Goal: Task Accomplishment & Management: Complete application form

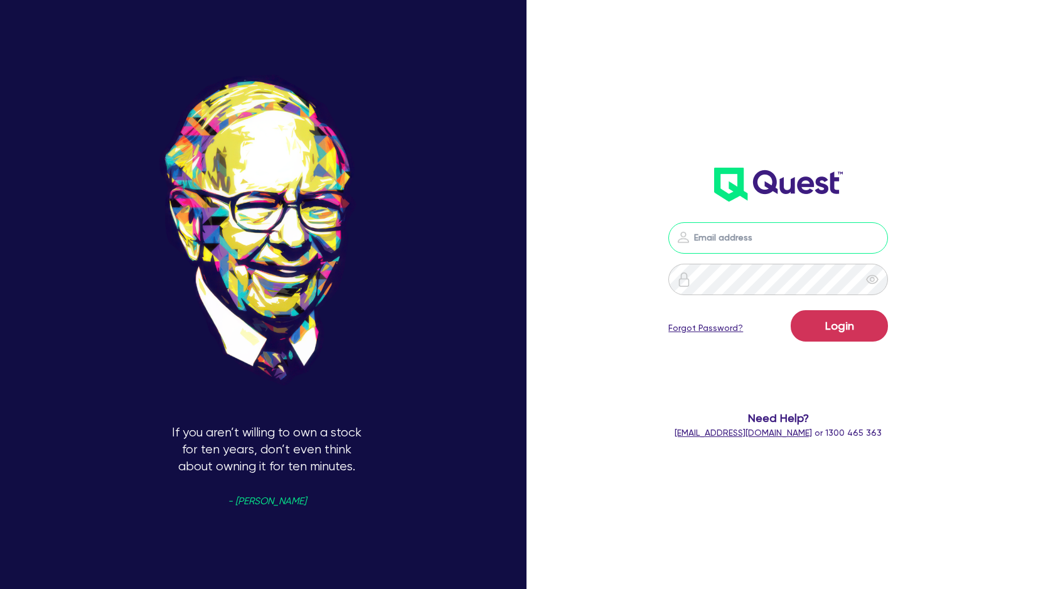
type input "[PERSON_NAME][EMAIL_ADDRESS][DOMAIN_NAME]"
click at [839, 325] on button "Login" at bounding box center [839, 325] width 97 height 31
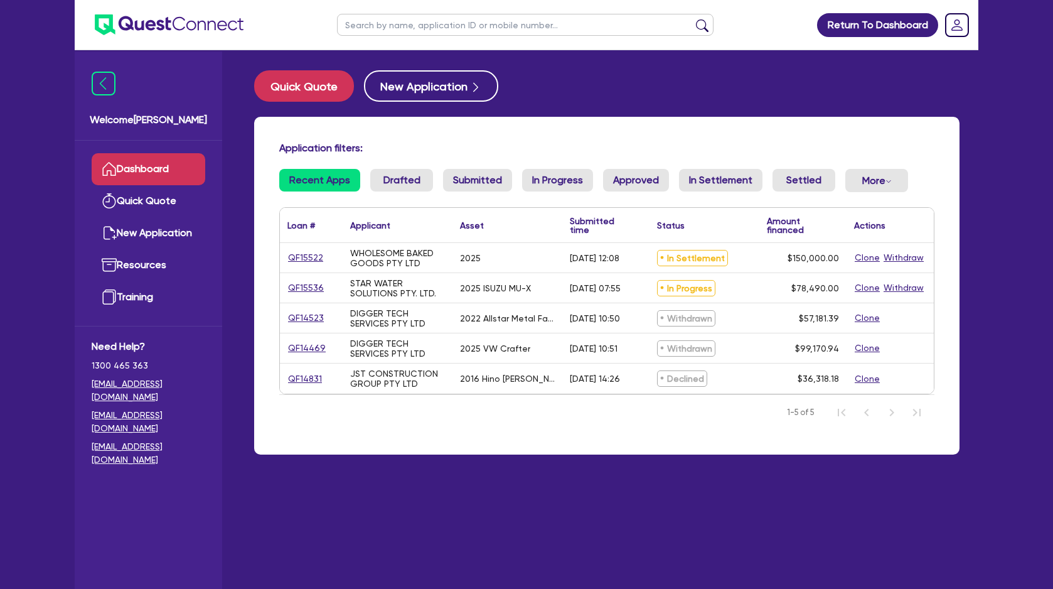
click at [299, 260] on link "QF15522" at bounding box center [306, 257] width 36 height 14
select select "Quest Finance - Own Book"
select select "CARS_AND_LIGHT_TRUCKS"
select select "PASSENGER_VEHICLES"
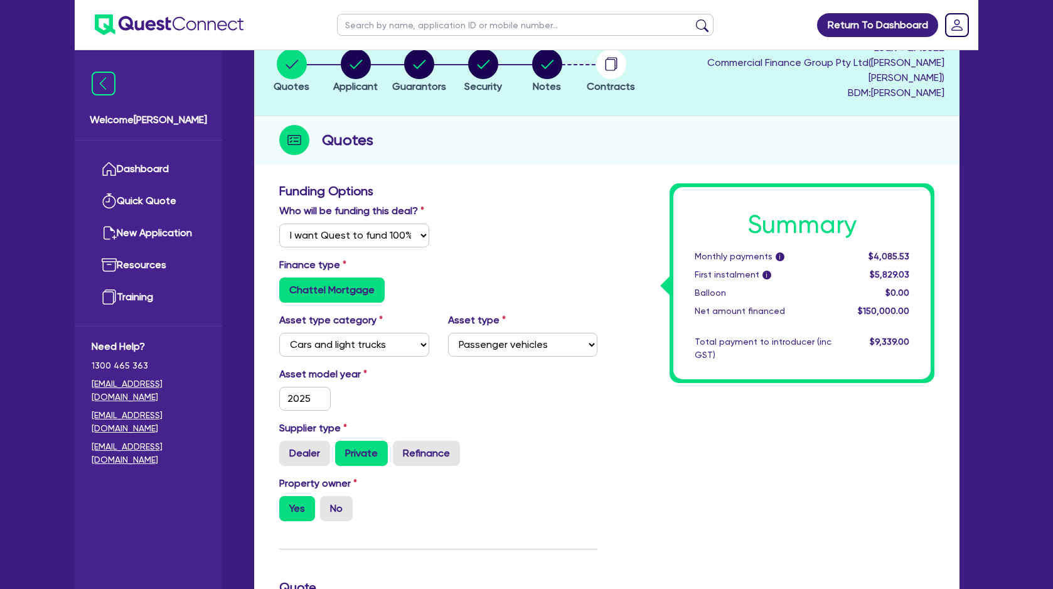
scroll to position [87, 0]
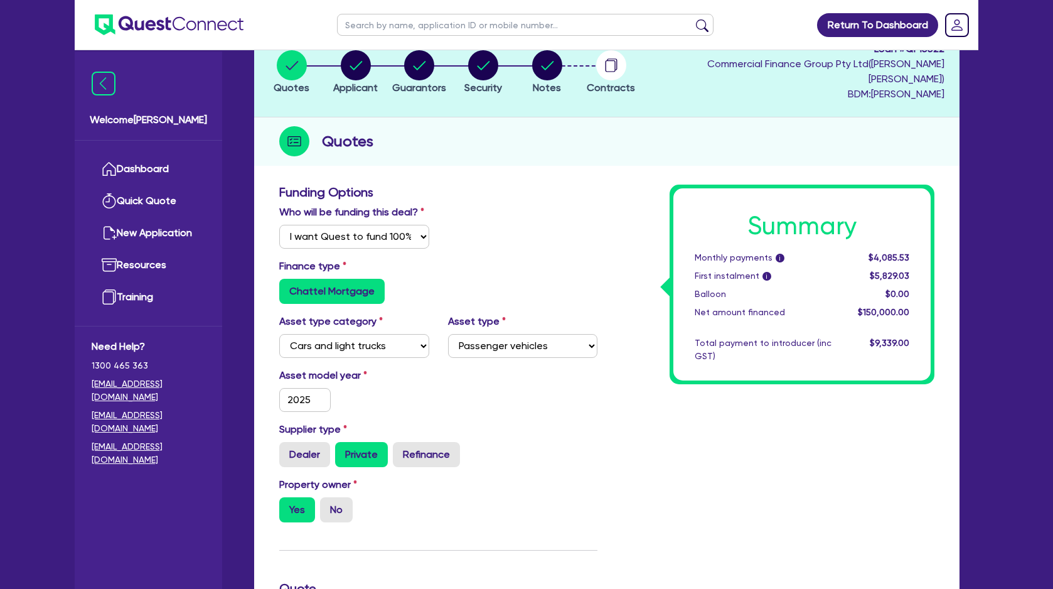
click at [625, 70] on circle "button" at bounding box center [611, 65] width 30 height 30
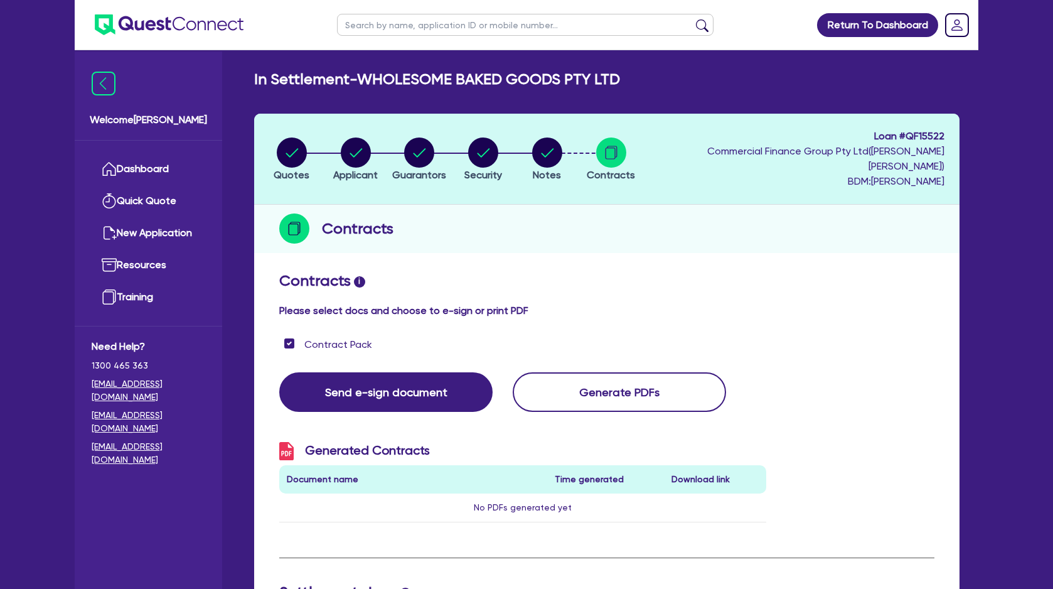
click at [307, 139] on circle "button" at bounding box center [292, 152] width 30 height 30
select select "Quest Finance - Own Book"
select select "CARS_AND_LIGHT_TRUCKS"
select select "PASSENGER_VEHICLES"
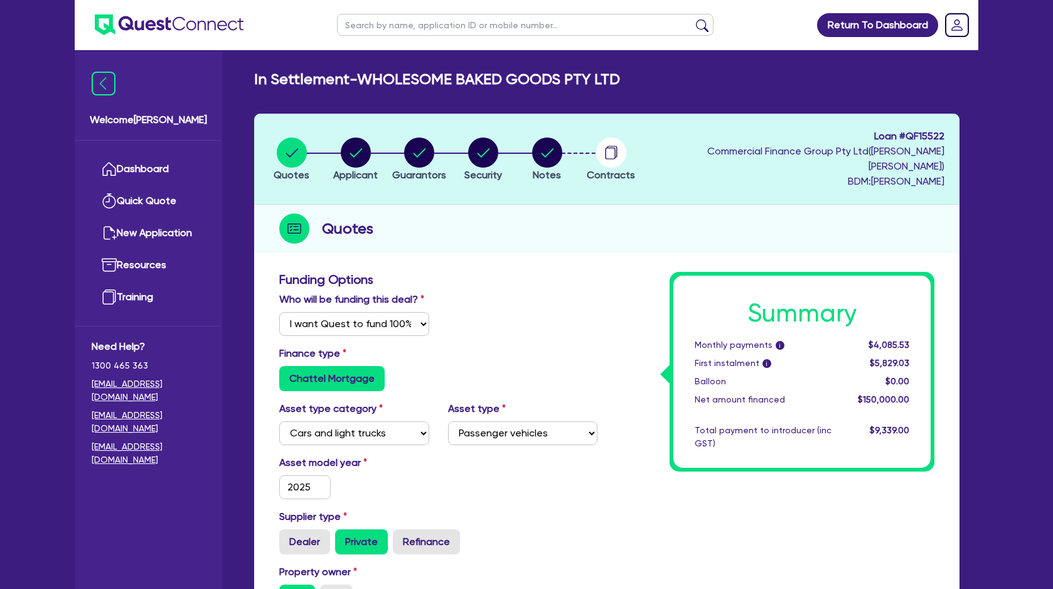
click at [623, 141] on circle "button" at bounding box center [611, 152] width 30 height 30
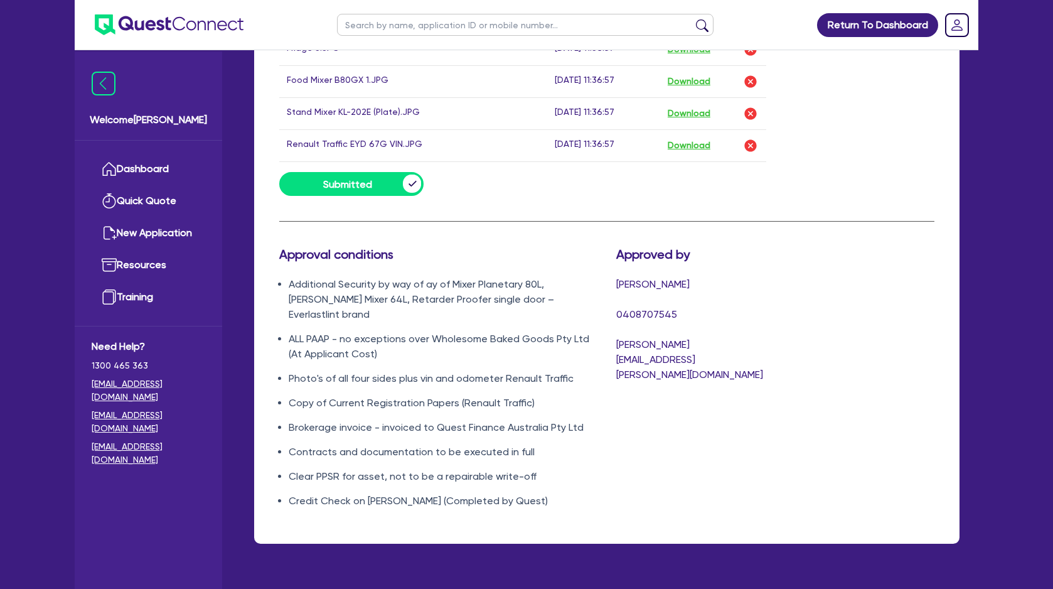
scroll to position [1455, 0]
click at [110, 24] on img at bounding box center [169, 24] width 149 height 21
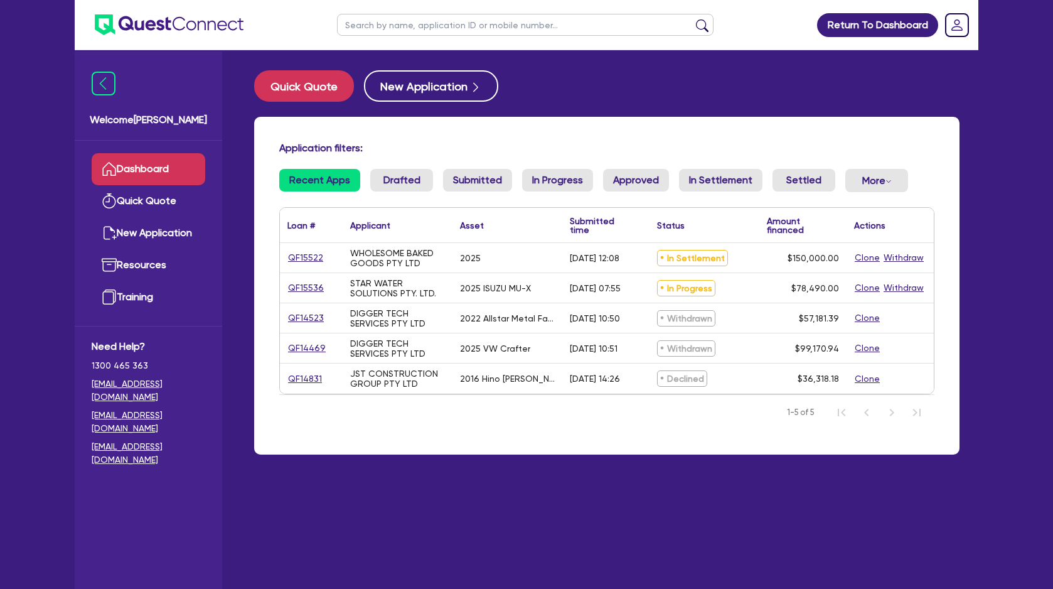
click at [110, 24] on img at bounding box center [169, 24] width 149 height 21
